Goal: Task Accomplishment & Management: Complete application form

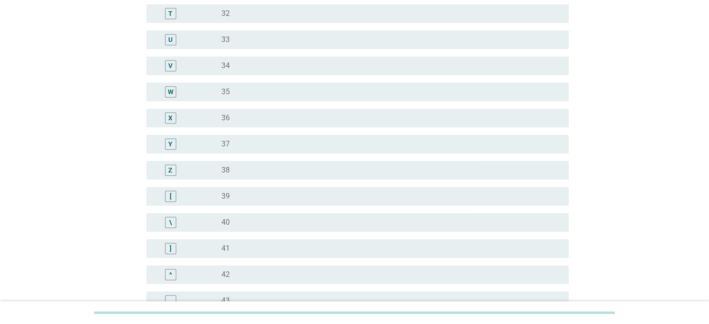
scroll to position [792, 0]
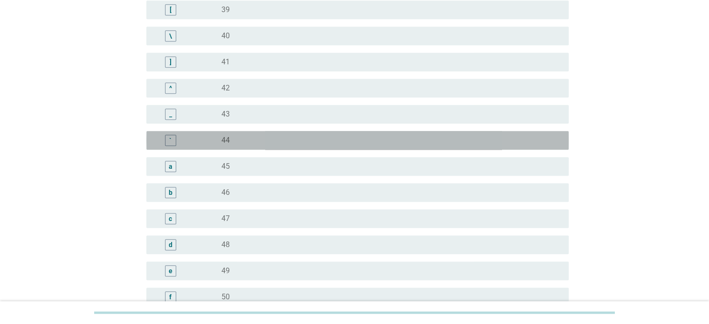
click at [225, 136] on label "44" at bounding box center [225, 140] width 8 height 9
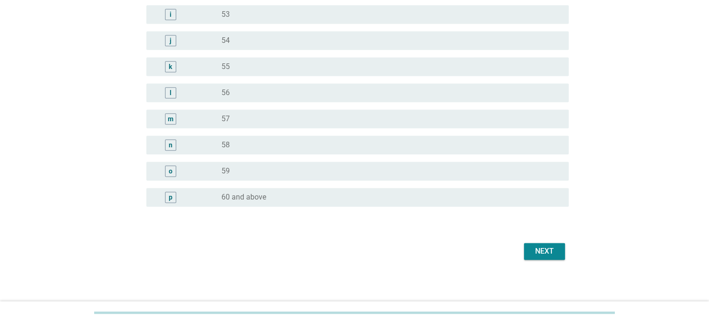
scroll to position [1155, 0]
click at [554, 250] on div "Next" at bounding box center [544, 248] width 26 height 11
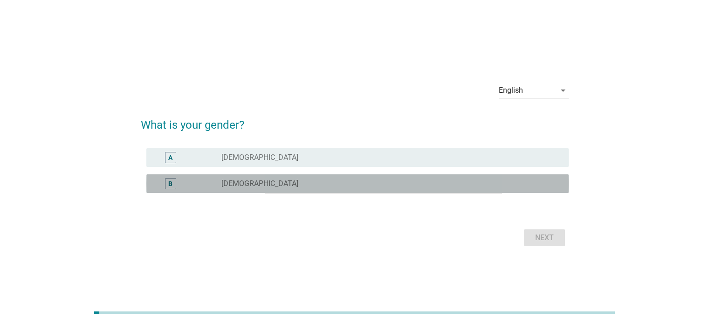
click at [233, 188] on label "[DEMOGRAPHIC_DATA]" at bounding box center [259, 183] width 77 height 9
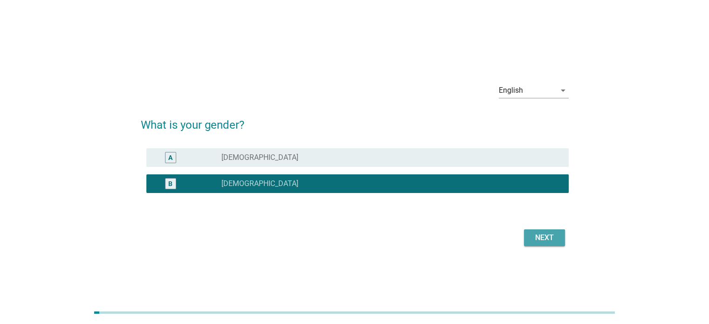
click at [553, 238] on div "Next" at bounding box center [544, 237] width 26 height 11
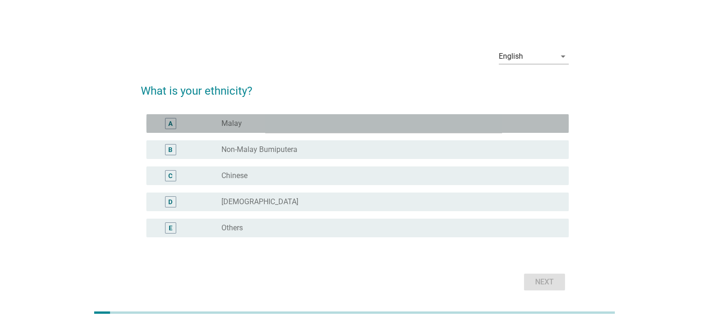
click at [243, 126] on div "radio_button_unchecked Malay" at bounding box center [387, 123] width 332 height 9
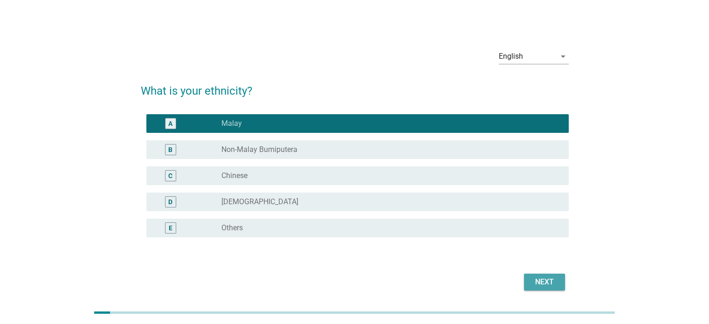
click at [551, 281] on div "Next" at bounding box center [544, 281] width 26 height 11
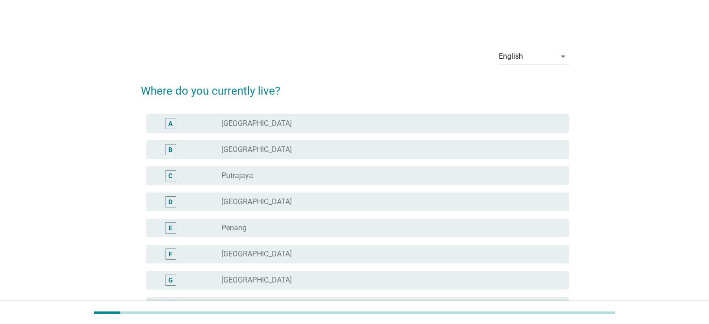
drag, startPoint x: 229, startPoint y: 224, endPoint x: 233, endPoint y: 231, distance: 7.5
click at [225, 227] on label "Penang" at bounding box center [233, 227] width 25 height 9
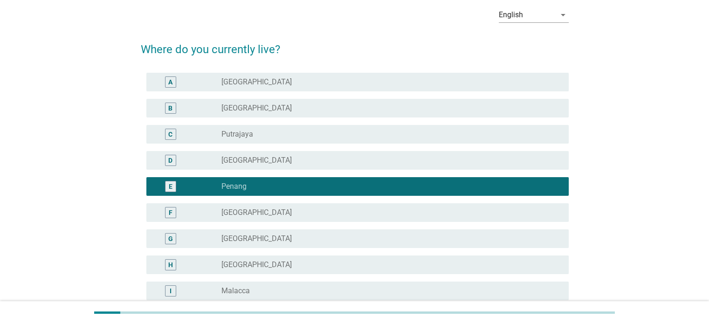
scroll to position [280, 0]
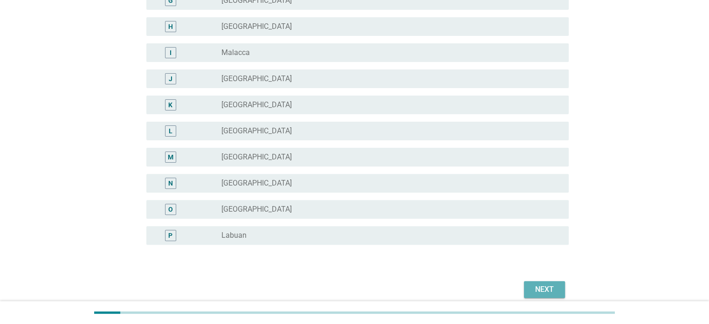
drag, startPoint x: 536, startPoint y: 283, endPoint x: 532, endPoint y: 296, distance: 13.6
click at [535, 284] on div "Next" at bounding box center [544, 289] width 26 height 11
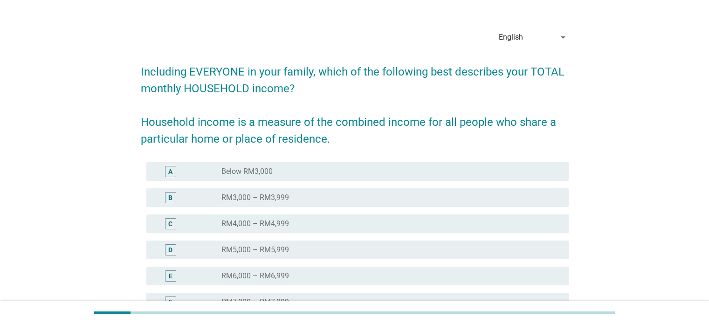
scroll to position [93, 0]
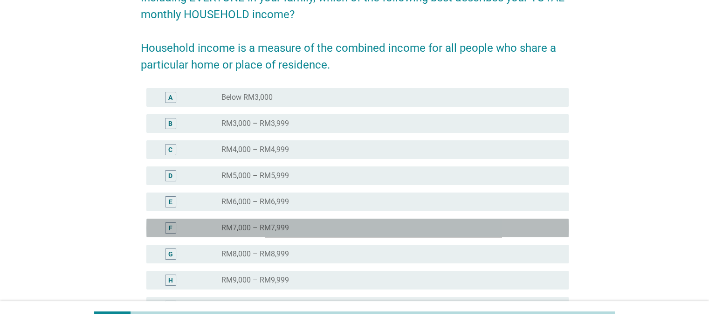
click at [304, 233] on div "F radio_button_unchecked RM7,000 – RM7,999" at bounding box center [357, 227] width 422 height 19
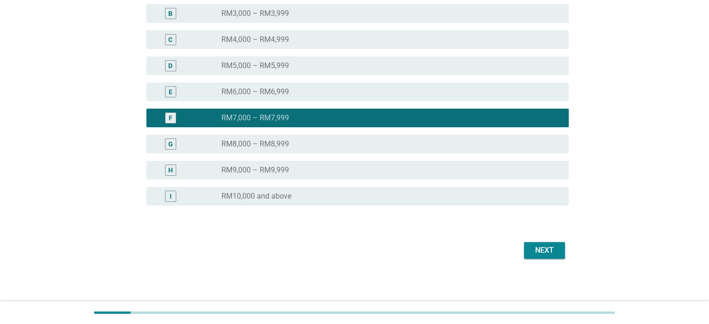
scroll to position [205, 0]
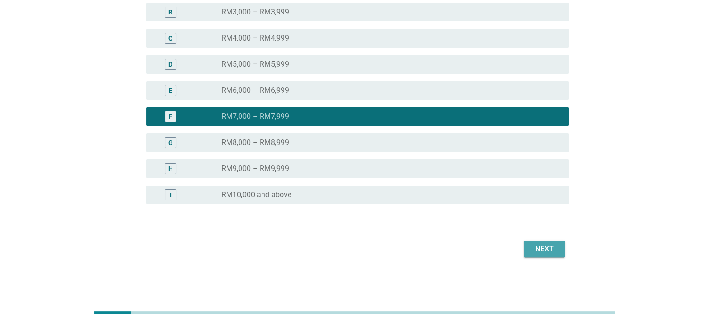
click at [562, 245] on button "Next" at bounding box center [544, 248] width 41 height 17
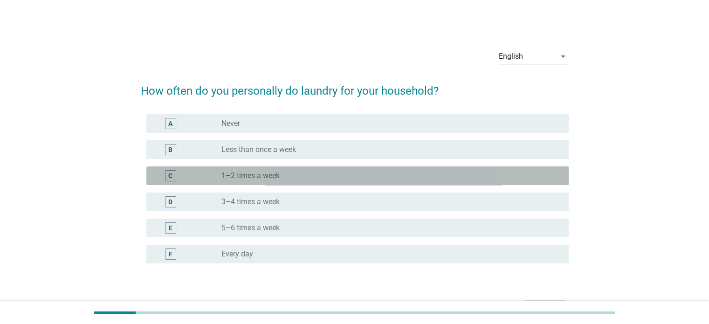
click at [272, 176] on label "1–2 times a week" at bounding box center [250, 175] width 58 height 9
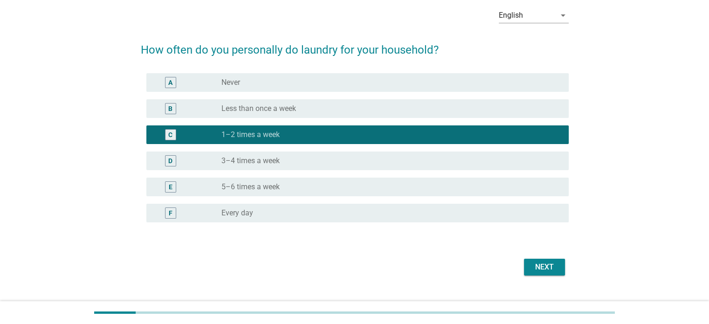
scroll to position [59, 0]
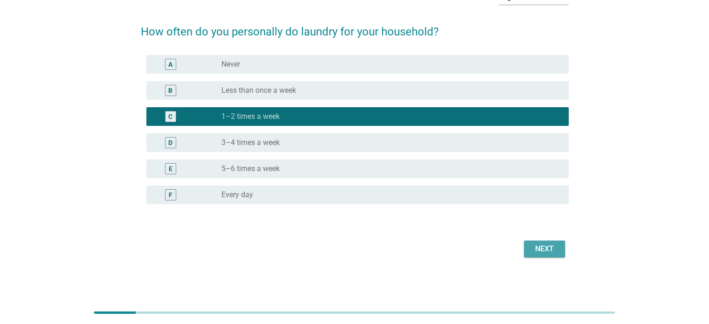
click at [532, 242] on button "Next" at bounding box center [544, 248] width 41 height 17
